Goal: Submit feedback/report problem

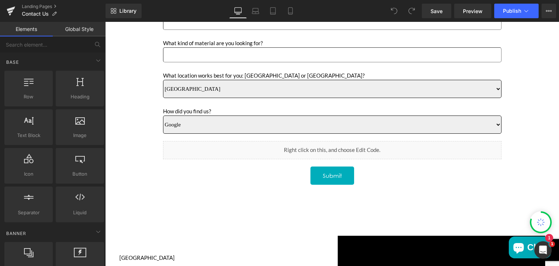
scroll to position [369, 0]
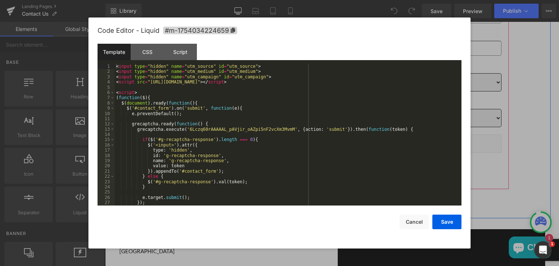
click at [338, 150] on icon "Main content" at bounding box center [340, 151] width 4 height 4
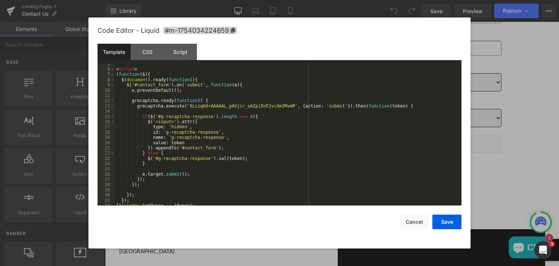
scroll to position [0, 0]
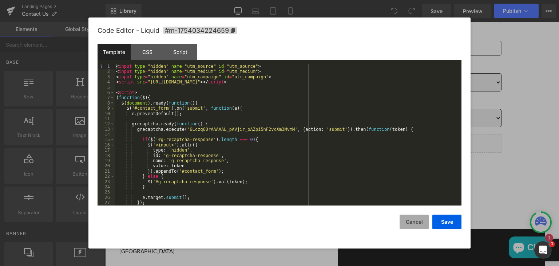
click at [407, 224] on button "Cancel" at bounding box center [413, 221] width 29 height 15
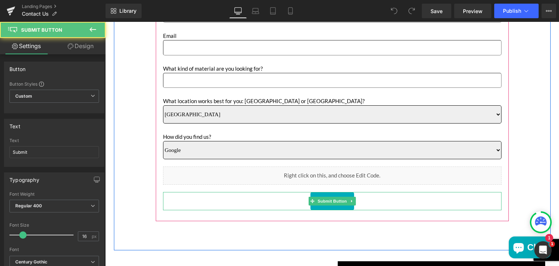
click at [359, 201] on div "Submit" at bounding box center [332, 201] width 338 height 18
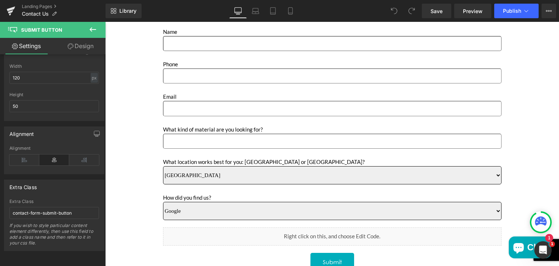
scroll to position [275, 0]
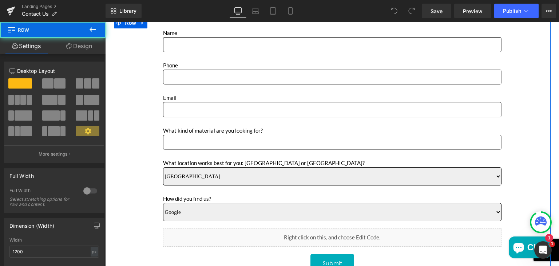
click at [150, 61] on div "Name Text Block Text Field Phone Text Block Text Field Email Text Block Email F…" at bounding box center [332, 168] width 364 height 280
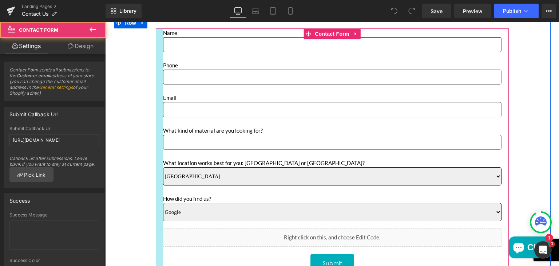
click at [156, 65] on div "Main content" at bounding box center [159, 155] width 7 height 255
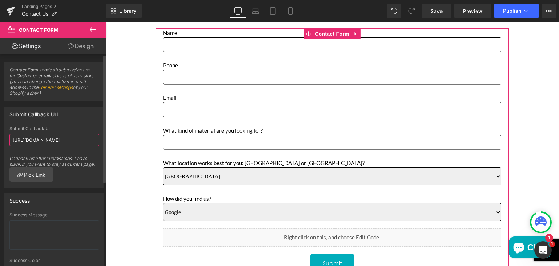
click at [76, 140] on input "https://marbleunlimitedinc.com/pages/thankyou" at bounding box center [53, 140] width 89 height 12
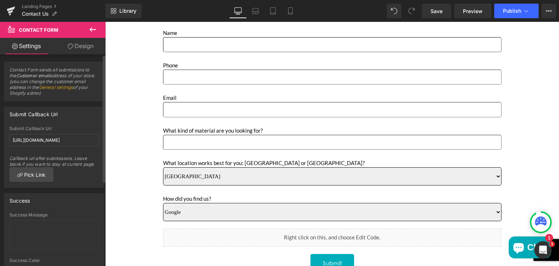
scroll to position [0, 0]
click at [77, 125] on div "Submit Callback Url https://marbleunlimitedinc.com/pages/thankyou Submit Callba…" at bounding box center [54, 147] width 100 height 81
